Goal: Transaction & Acquisition: Purchase product/service

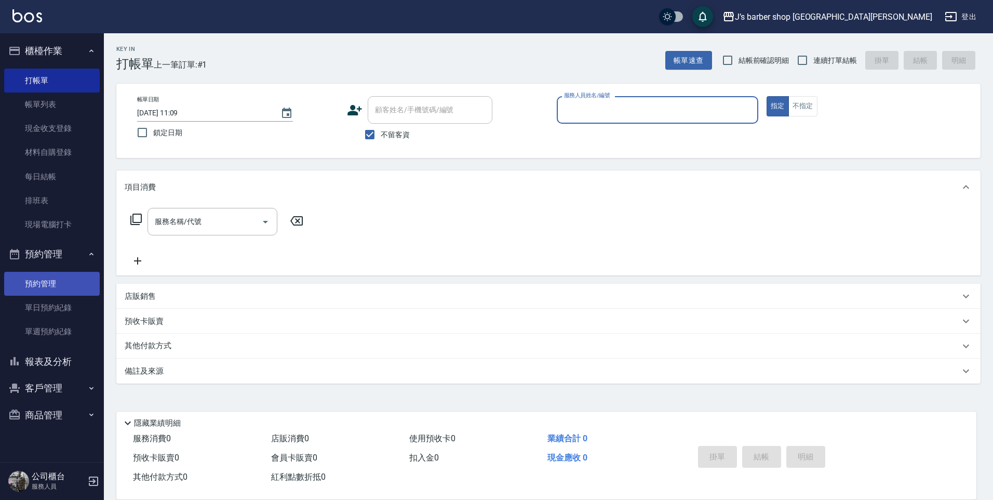
click at [35, 279] on link "預約管理" at bounding box center [52, 284] width 96 height 24
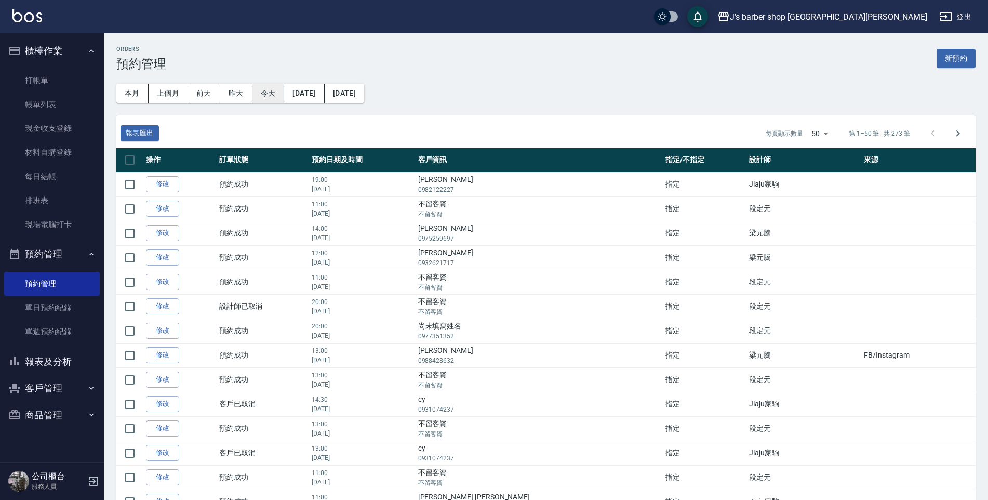
click at [263, 94] on button "今天" at bounding box center [268, 93] width 32 height 19
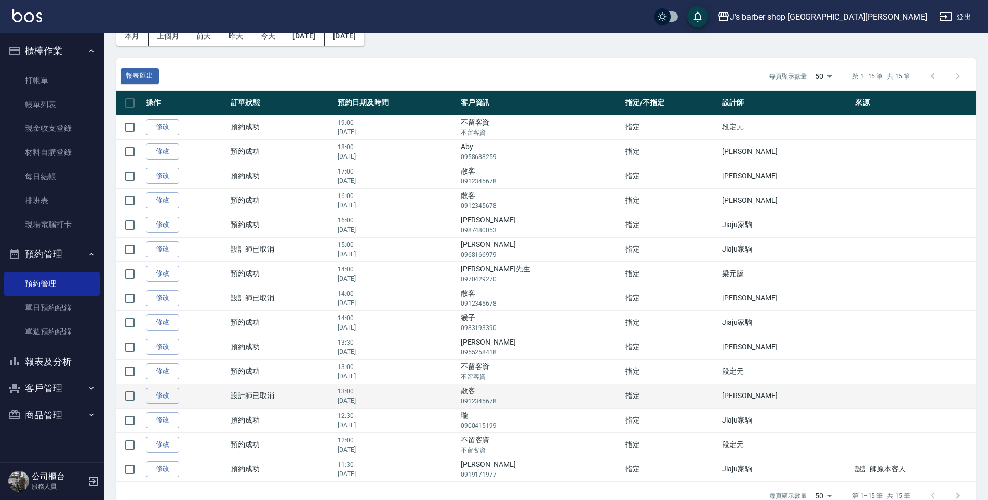
scroll to position [79, 0]
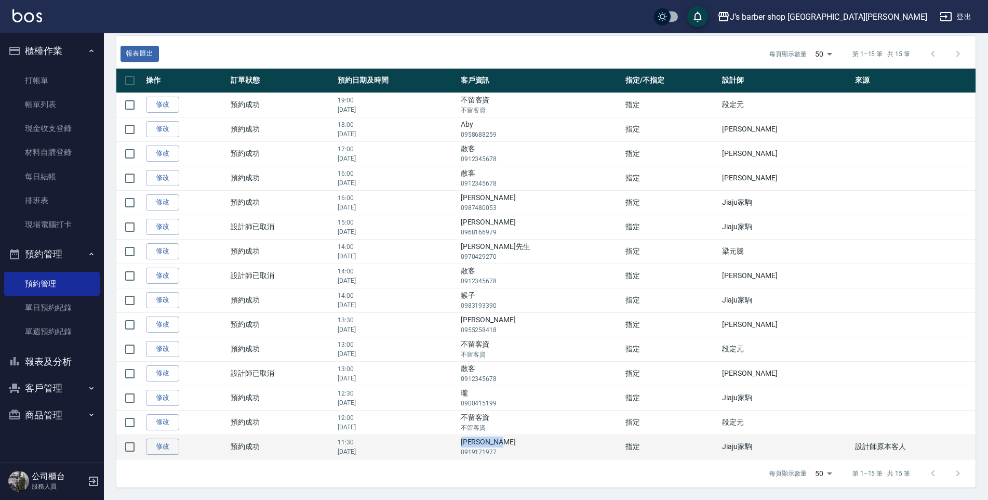
drag, startPoint x: 520, startPoint y: 443, endPoint x: 552, endPoint y: 446, distance: 32.4
click at [552, 446] on td "[PERSON_NAME] 0919171977" at bounding box center [540, 446] width 165 height 24
copy td "[PERSON_NAME]"
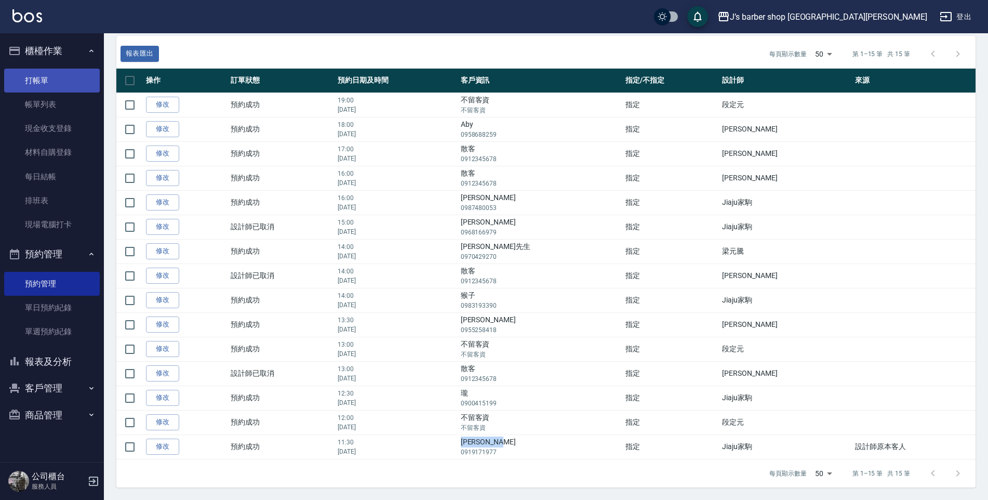
click at [35, 86] on link "打帳單" at bounding box center [52, 81] width 96 height 24
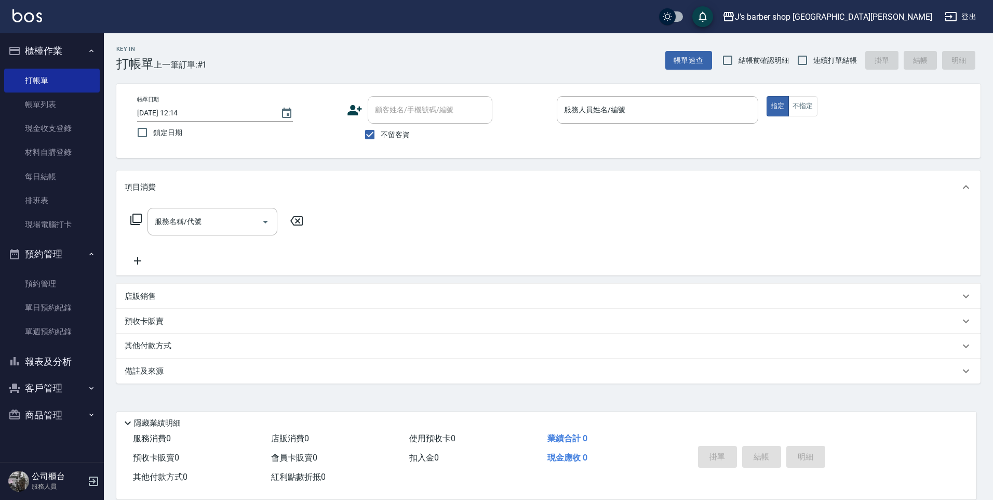
click at [387, 127] on label "不留客資" at bounding box center [384, 135] width 51 height 22
click at [381, 127] on input "不留客資" at bounding box center [370, 135] width 22 height 22
checkbox input "false"
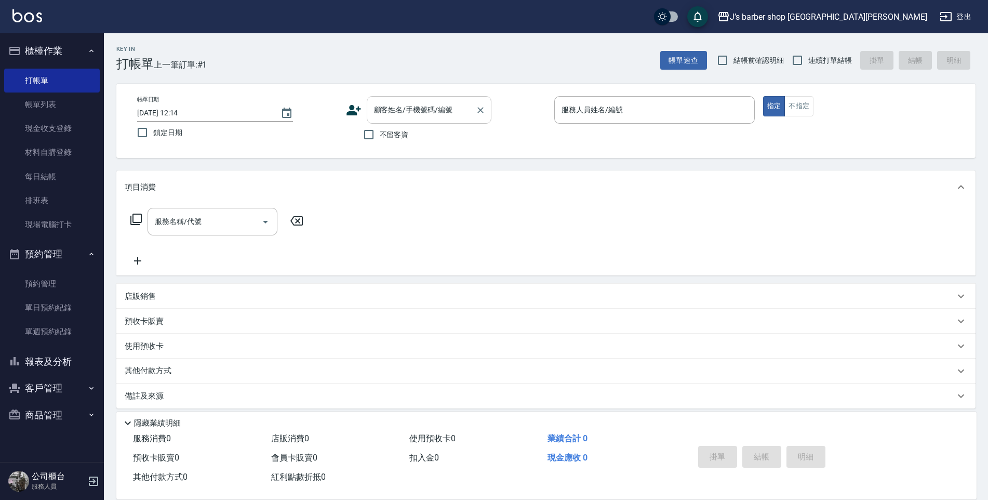
click at [400, 111] on input "顧客姓名/手機號碼/編號" at bounding box center [421, 110] width 100 height 18
paste input "[PERSON_NAME]"
click at [434, 138] on li "[PERSON_NAME]/0919171977/null" at bounding box center [429, 136] width 125 height 17
type input "[PERSON_NAME]/0919171977/null"
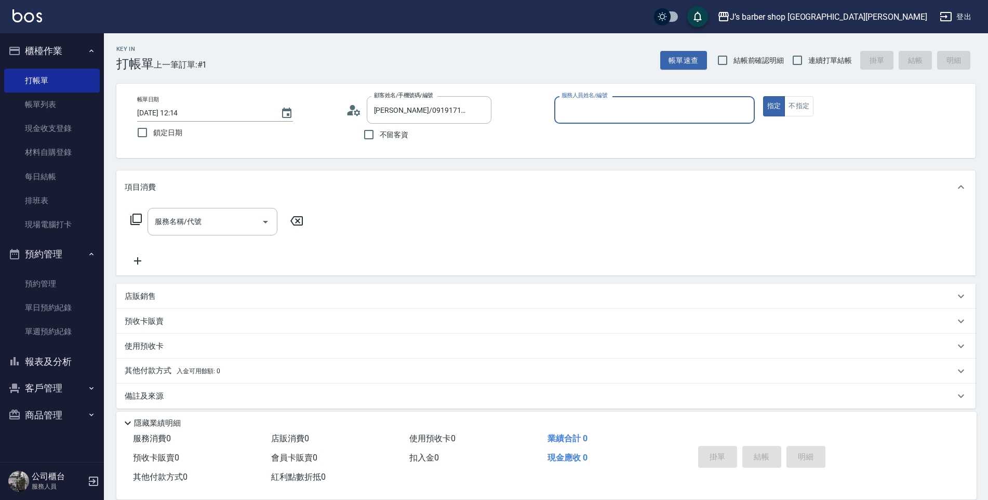
click at [599, 113] on input "服務人員姓名/編號" at bounding box center [654, 110] width 191 height 18
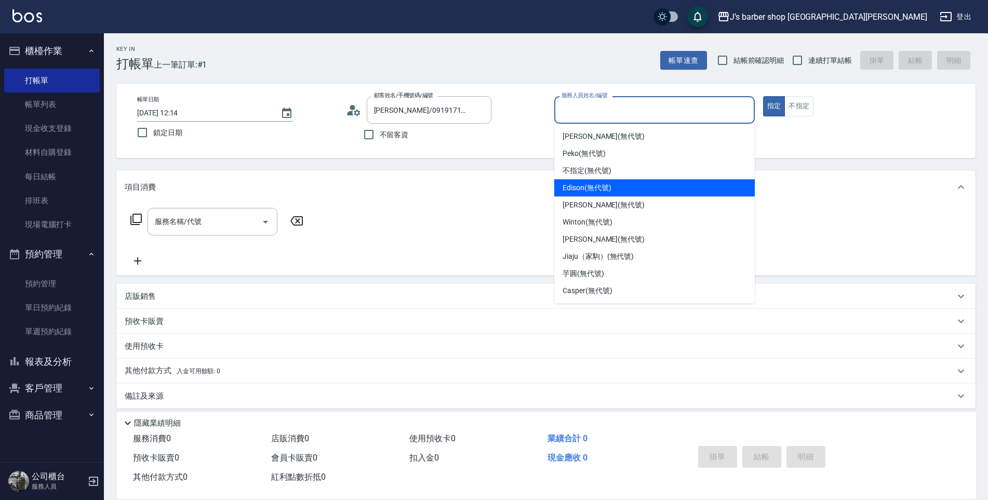
click at [590, 193] on span "Edison (無代號)" at bounding box center [586, 187] width 48 height 11
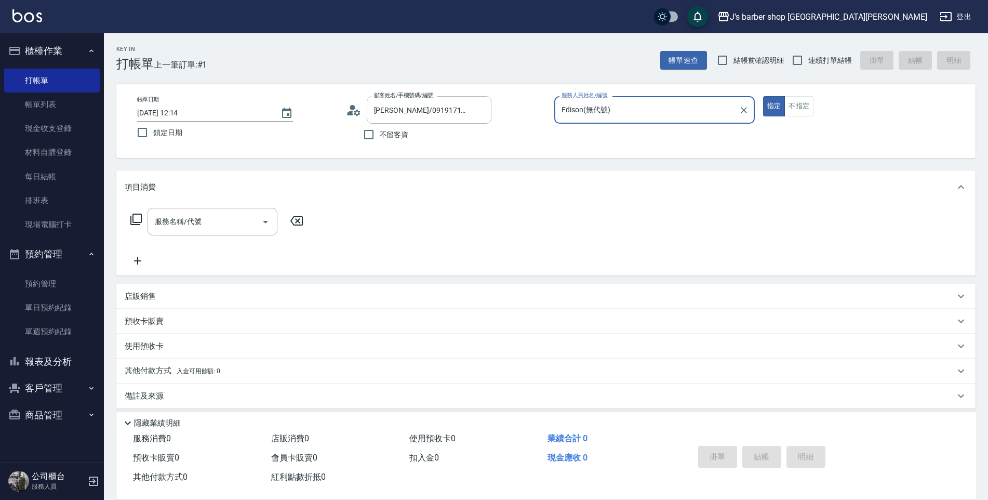
click at [612, 100] on div "[PERSON_NAME](無代號) 服務人員姓名/編號" at bounding box center [654, 110] width 200 height 28
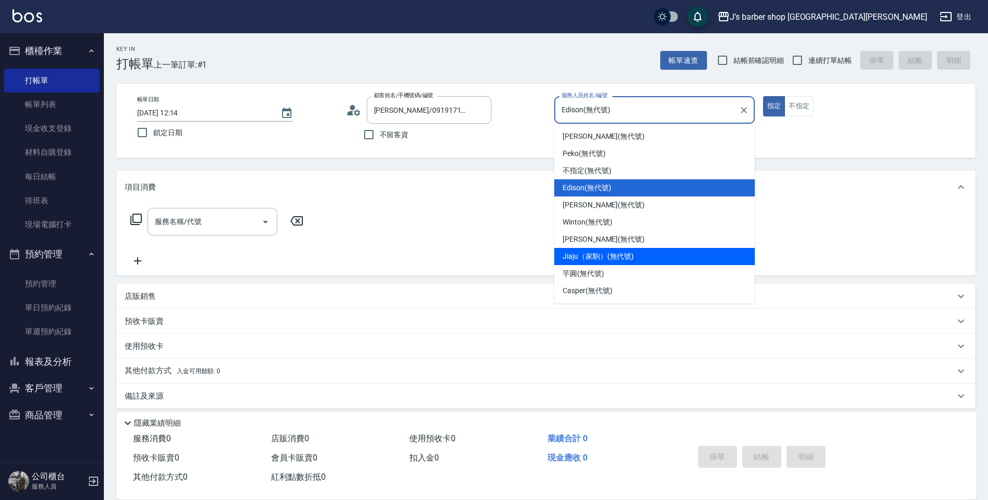
click at [592, 255] on span "Jiaju（家駒） (無代號)" at bounding box center [597, 256] width 71 height 11
type input "Jiaju（家駒）(無代號)"
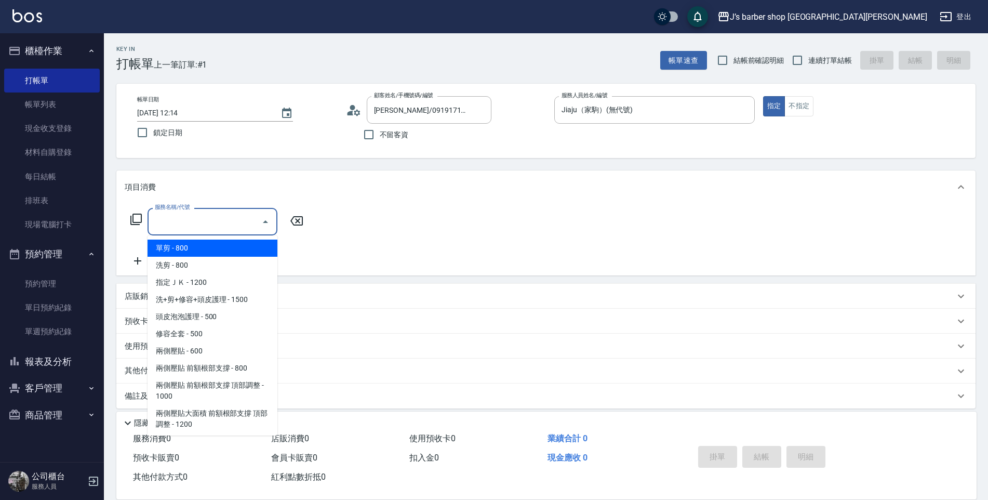
click at [240, 230] on input "服務名稱/代號" at bounding box center [204, 221] width 105 height 18
click at [217, 271] on span "洗剪 - 800" at bounding box center [213, 265] width 130 height 17
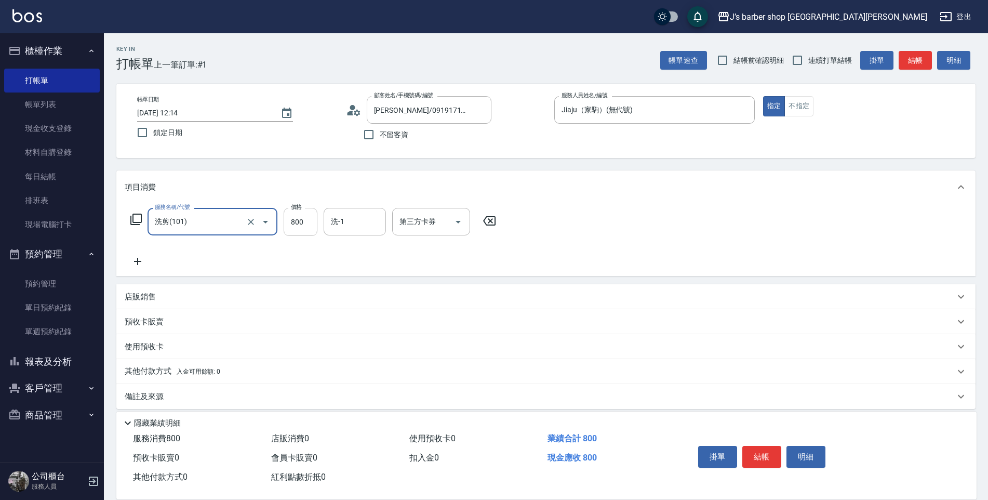
click at [307, 222] on input "800" at bounding box center [301, 222] width 34 height 28
click at [259, 226] on icon "Open" at bounding box center [265, 222] width 12 height 12
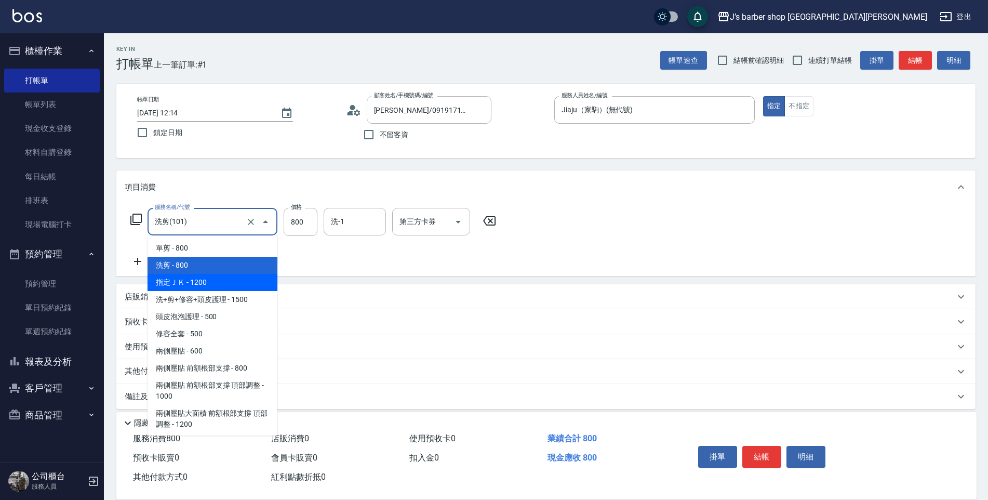
click at [233, 276] on span "指定ＪＫ - 1200" at bounding box center [213, 282] width 130 height 17
type input "指定ＪＫ(102)"
type input "1200"
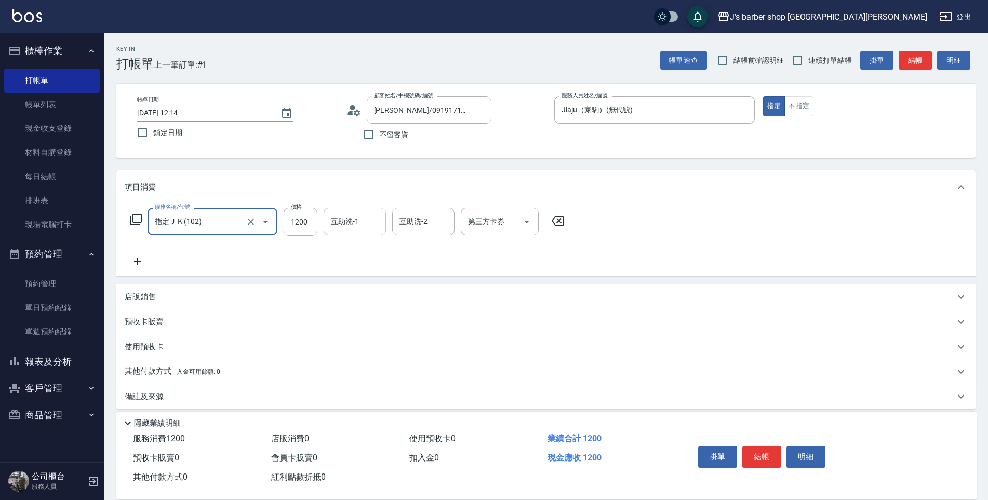
click at [339, 225] on input "互助洗-1" at bounding box center [354, 221] width 53 height 18
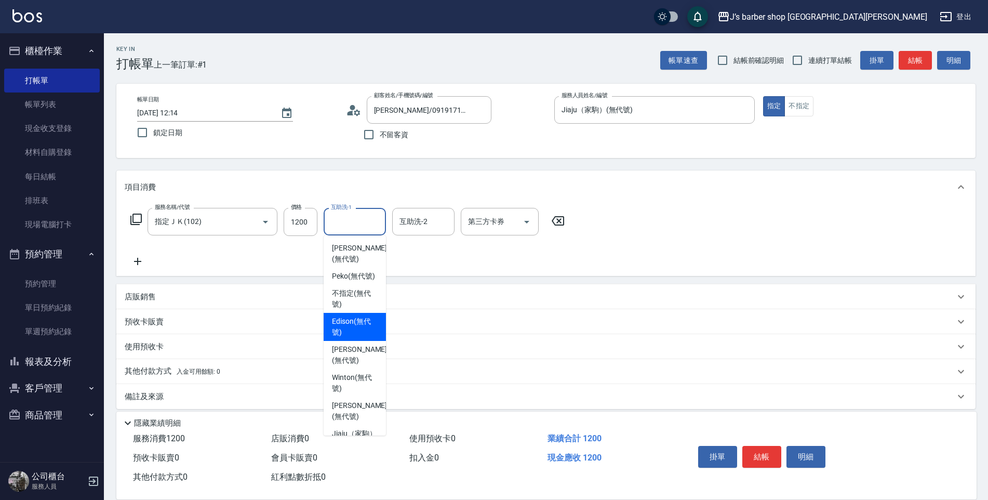
click at [359, 329] on span "Edison (無代號)" at bounding box center [355, 327] width 46 height 22
type input "Edison(無代號)"
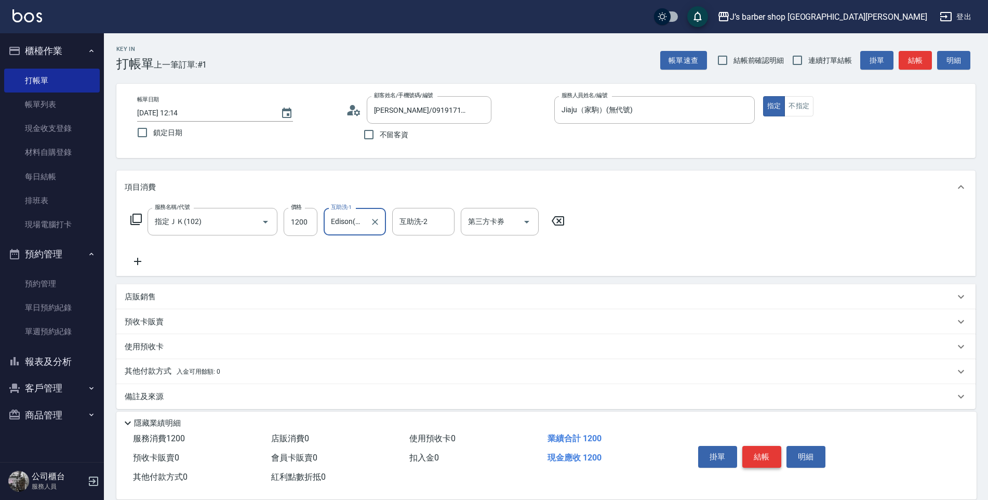
click at [765, 446] on button "結帳" at bounding box center [761, 457] width 39 height 22
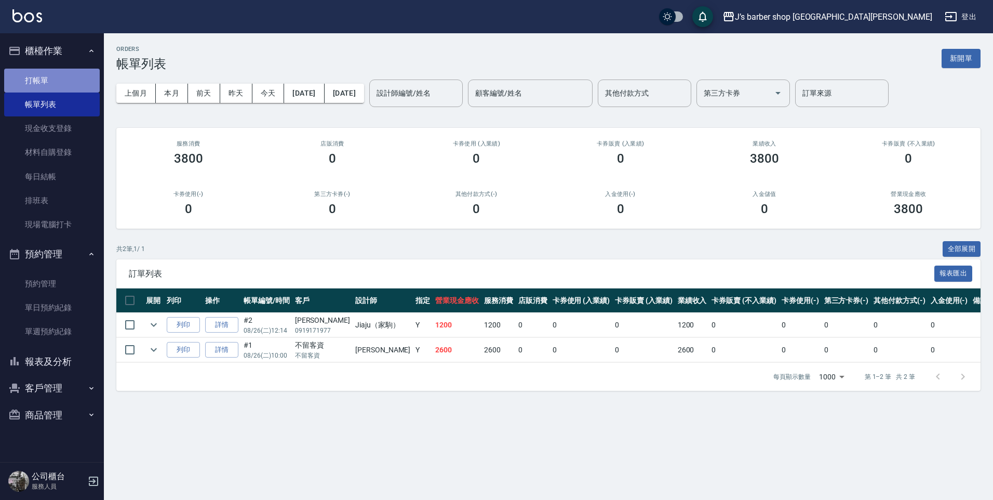
click at [44, 86] on link "打帳單" at bounding box center [52, 81] width 96 height 24
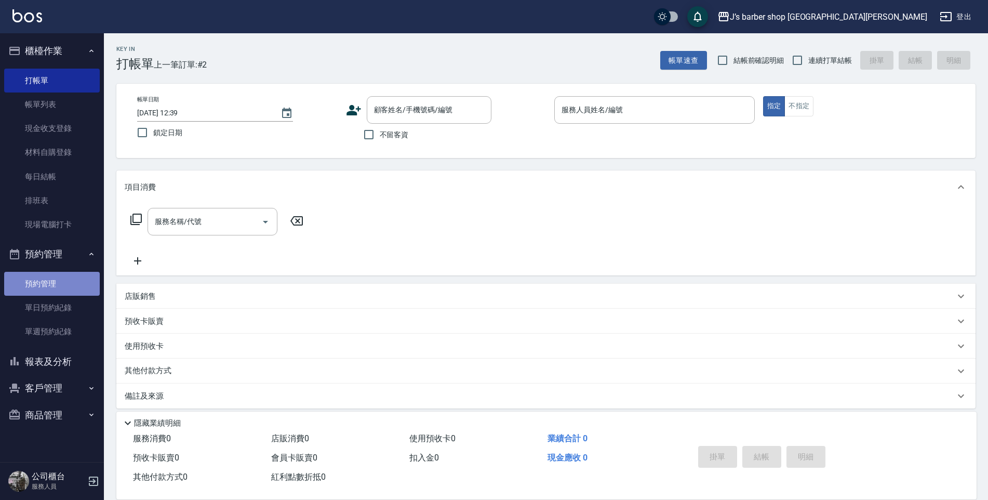
click at [60, 284] on link "預約管理" at bounding box center [52, 284] width 96 height 24
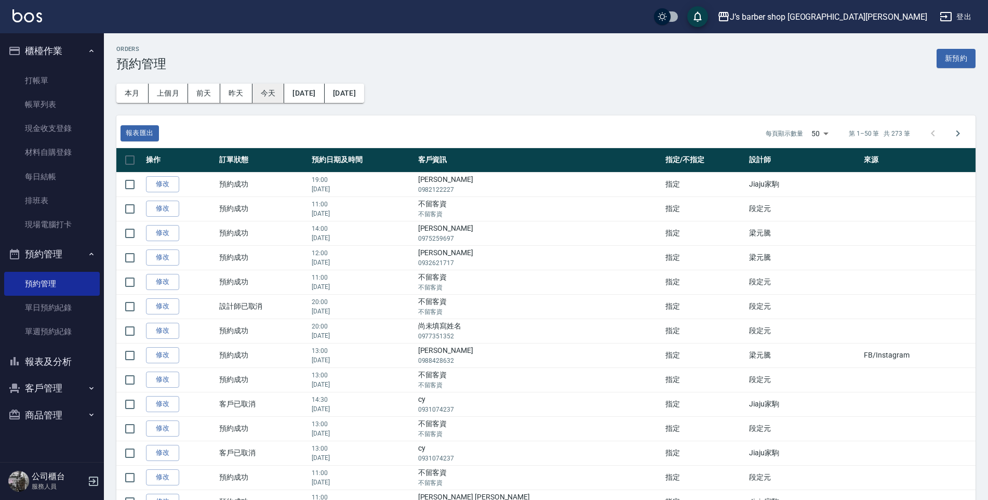
click at [263, 102] on button "今天" at bounding box center [268, 93] width 32 height 19
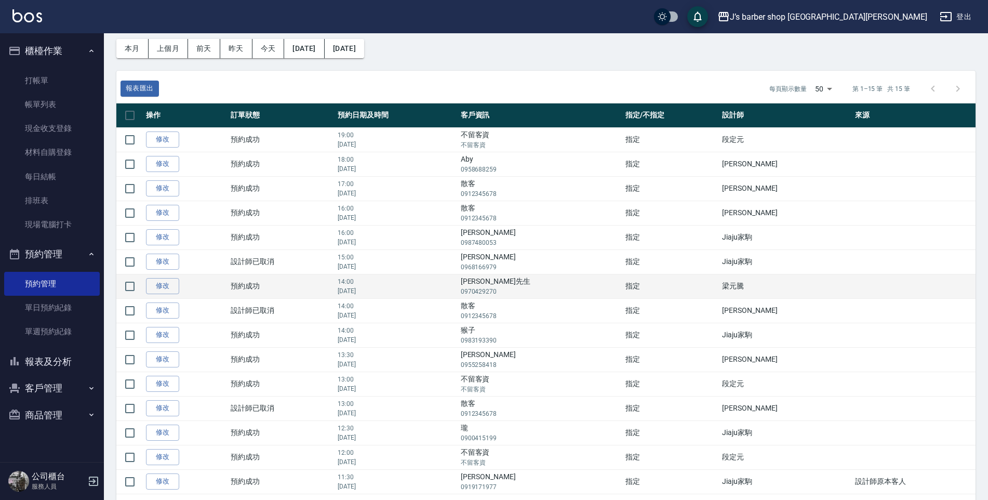
scroll to position [79, 0]
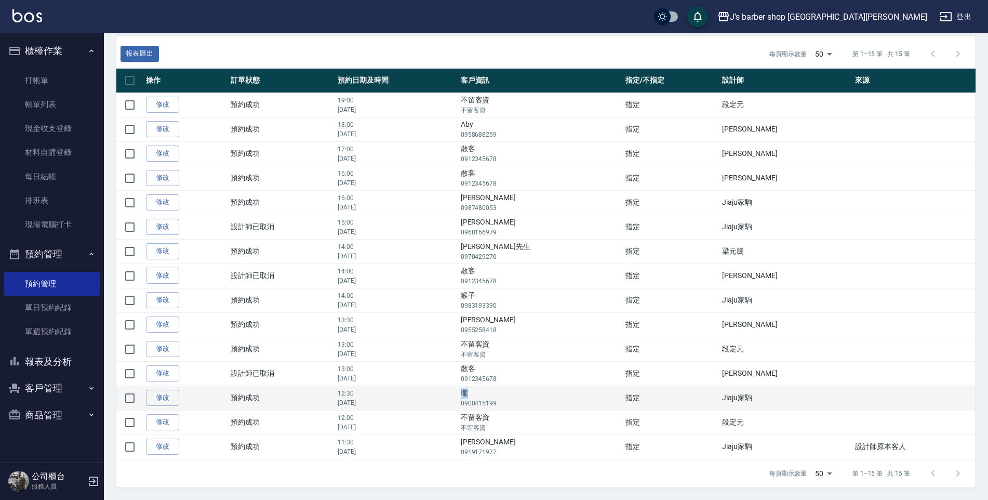
click at [524, 391] on td "瓏 0900415199" at bounding box center [540, 397] width 165 height 24
copy td "瓏"
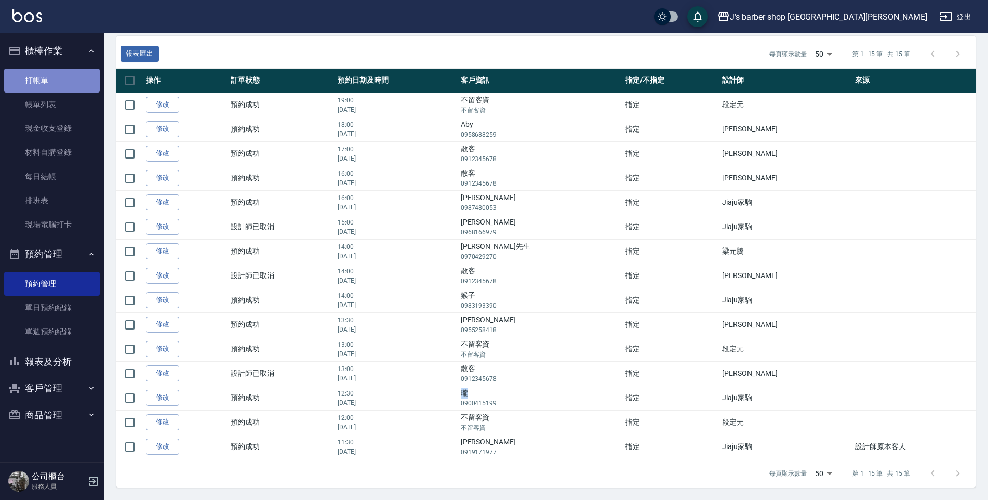
click at [62, 75] on link "打帳單" at bounding box center [52, 81] width 96 height 24
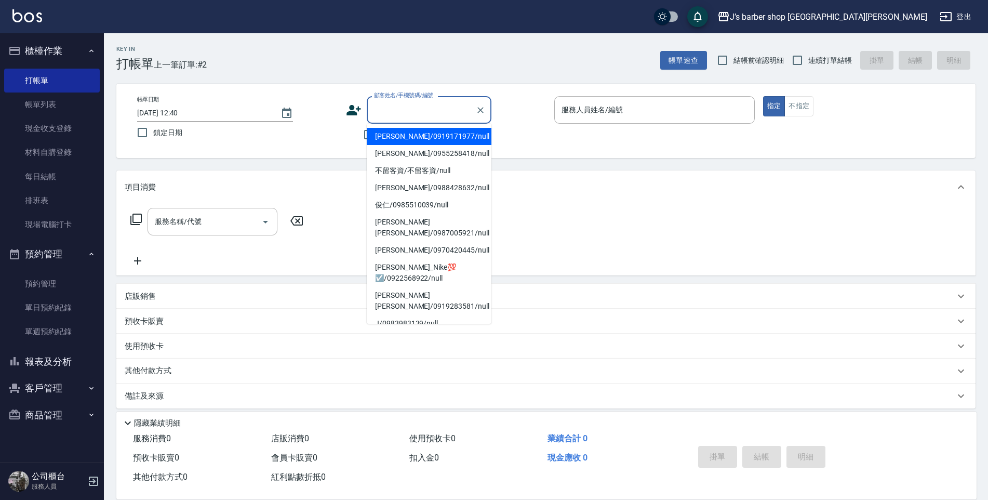
click at [383, 108] on input "顧客姓名/手機號碼/編號" at bounding box center [421, 110] width 100 height 18
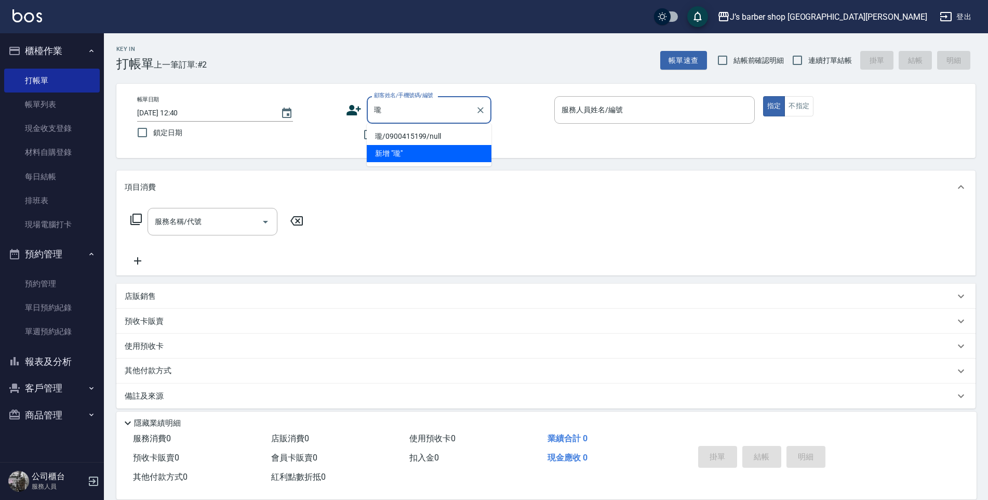
click at [459, 134] on li "瓏/0900415199/null" at bounding box center [429, 136] width 125 height 17
type input "瓏/0900415199/null"
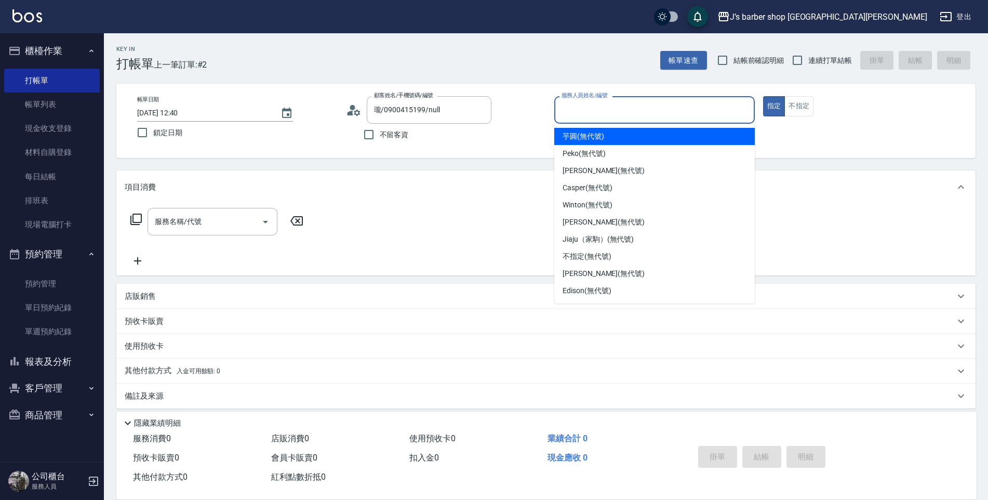
click at [575, 105] on input "服務人員姓名/編號" at bounding box center [654, 110] width 191 height 18
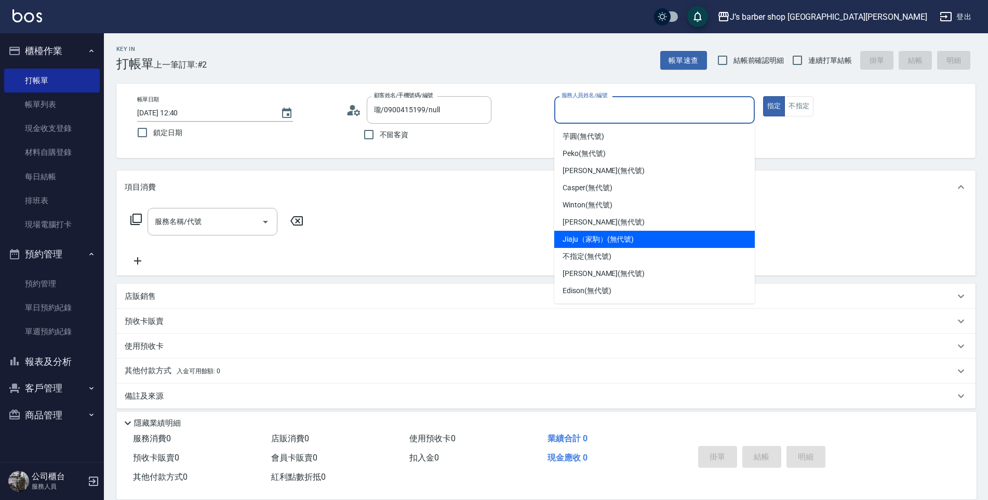
click at [586, 242] on span "Jiaju（家駒） (無代號)" at bounding box center [597, 239] width 71 height 11
type input "Jiaju（家駒）(無代號)"
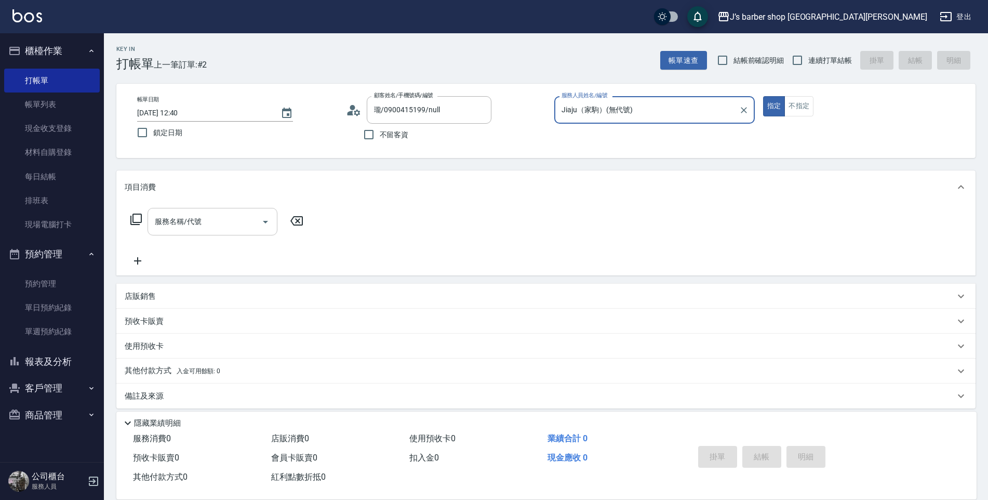
click at [215, 222] on input "服務名稱/代號" at bounding box center [204, 221] width 105 height 18
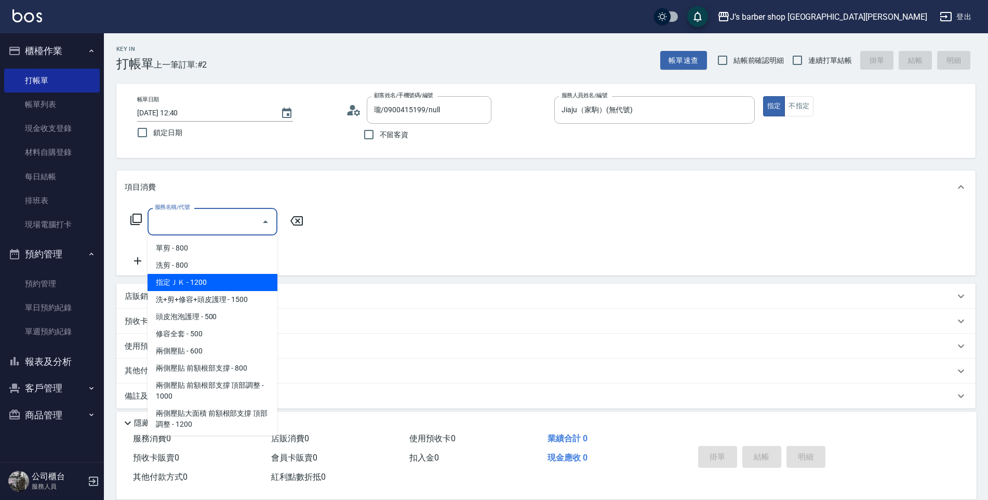
click at [228, 280] on span "指定ＪＫ - 1200" at bounding box center [213, 282] width 130 height 17
type input "指定ＪＫ(102)"
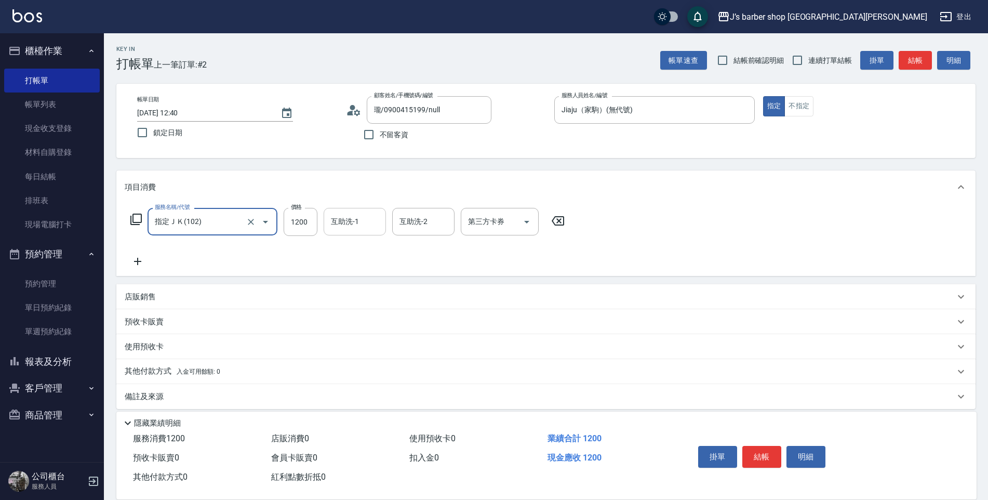
click at [342, 221] on input "互助洗-1" at bounding box center [354, 221] width 53 height 18
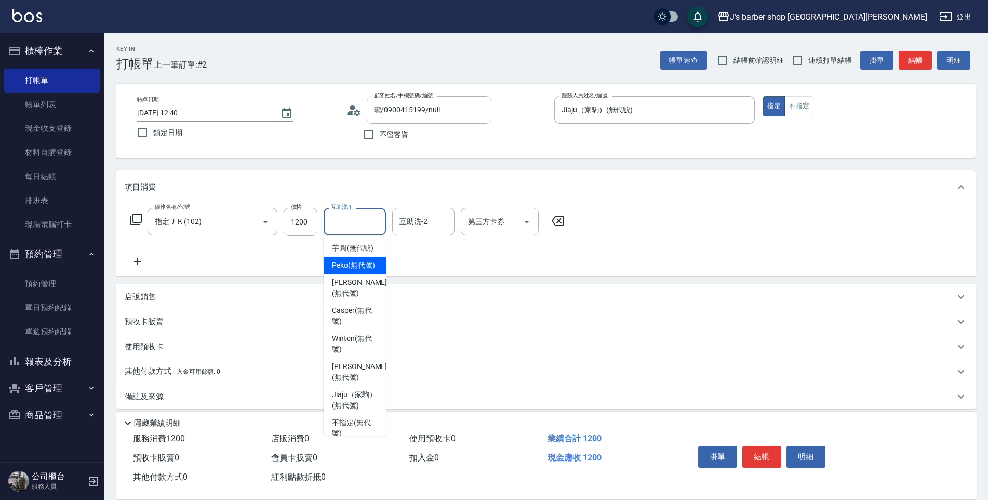
click at [346, 274] on div "Peko (無代號)" at bounding box center [355, 265] width 62 height 17
type input "Peko(無代號)"
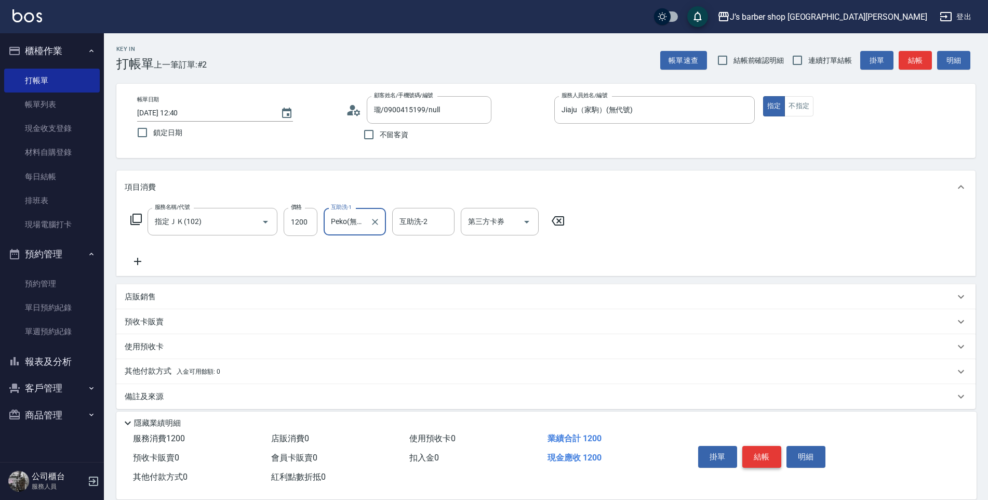
click at [763, 457] on button "結帳" at bounding box center [761, 457] width 39 height 22
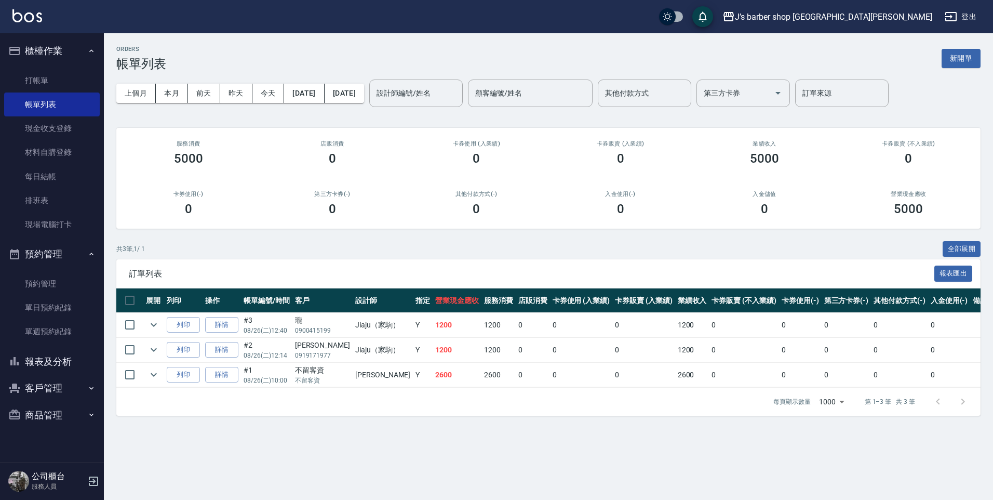
click at [675, 332] on td "1200" at bounding box center [692, 325] width 34 height 24
drag, startPoint x: 259, startPoint y: 325, endPoint x: 251, endPoint y: 322, distance: 8.1
click at [259, 326] on p "08/26 (二) 12:40" at bounding box center [267, 330] width 46 height 9
click at [232, 326] on link "詳情" at bounding box center [221, 325] width 33 height 16
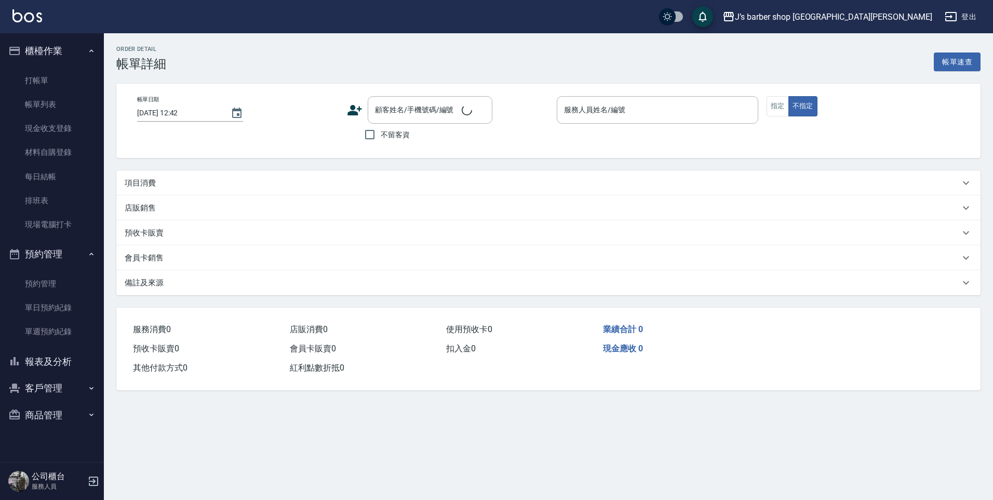
type input "[DATE] 12:40"
type input "Jiaju（家駒）(無代號)"
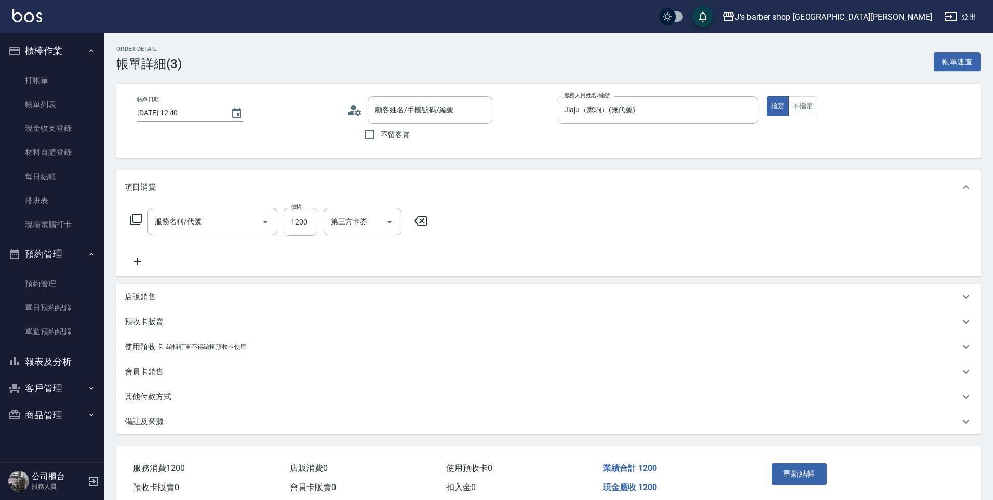
type input "瓏/0900415199/null"
type input "指定ＪＫ(102)"
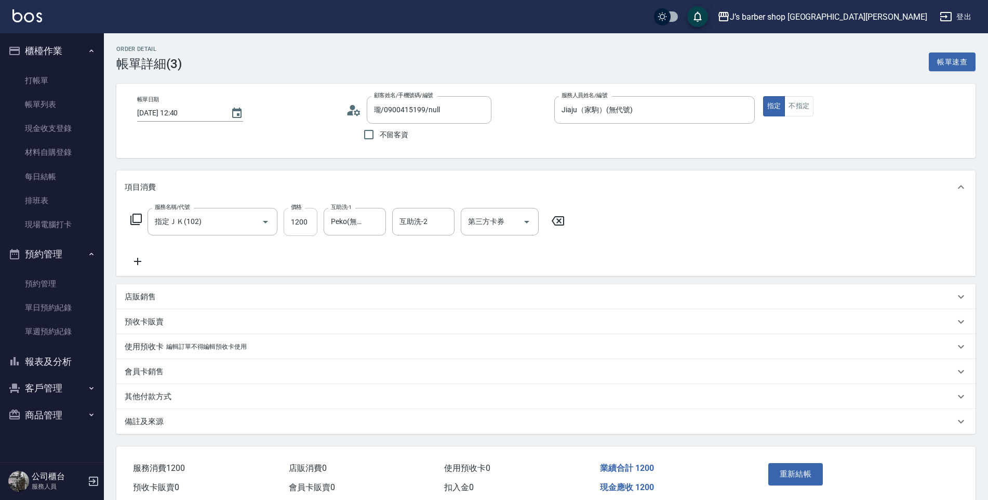
click at [312, 221] on input "1200" at bounding box center [301, 222] width 34 height 28
type input "1000"
click at [794, 471] on button "重新結帳" at bounding box center [795, 474] width 55 height 22
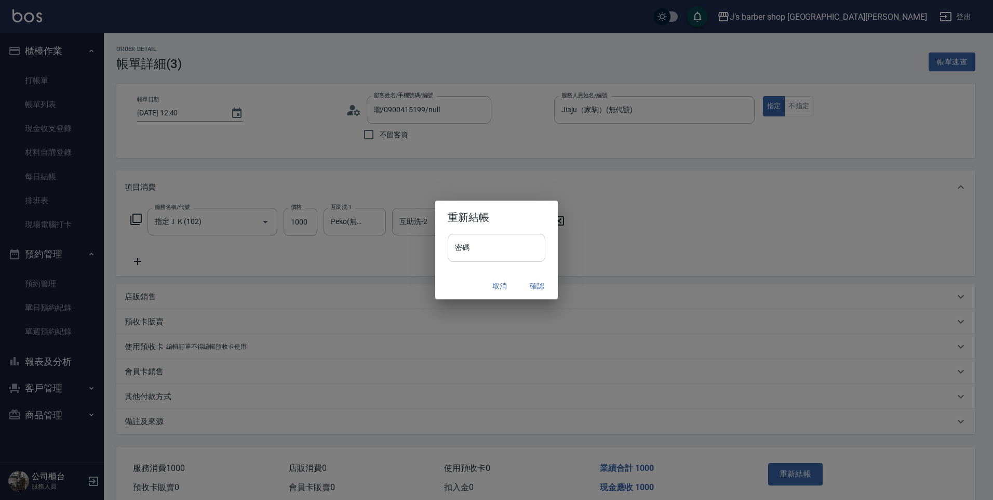
click at [507, 255] on input "密碼" at bounding box center [497, 248] width 98 height 28
type input "****"
click at [533, 288] on button "確認" at bounding box center [536, 285] width 33 height 19
click at [537, 284] on div "取消 確認" at bounding box center [496, 286] width 123 height 28
